Goal: Transaction & Acquisition: Subscribe to service/newsletter

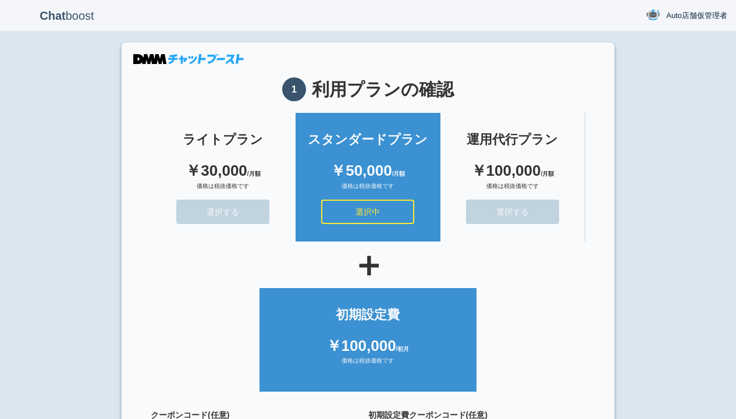
scroll to position [104, 0]
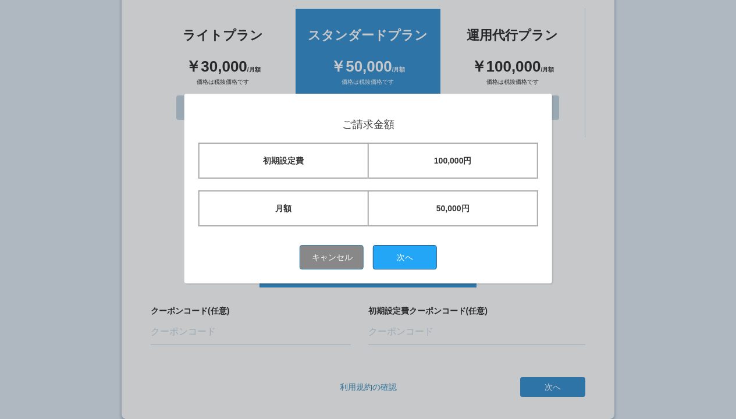
click at [409, 257] on button "次へ" at bounding box center [405, 257] width 64 height 24
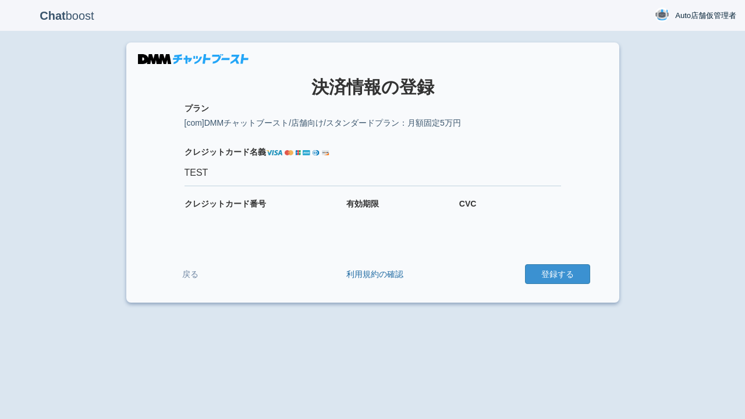
type input "TEST"
click at [557, 274] on button "登録する" at bounding box center [557, 274] width 65 height 20
